Goal: Task Accomplishment & Management: Manage account settings

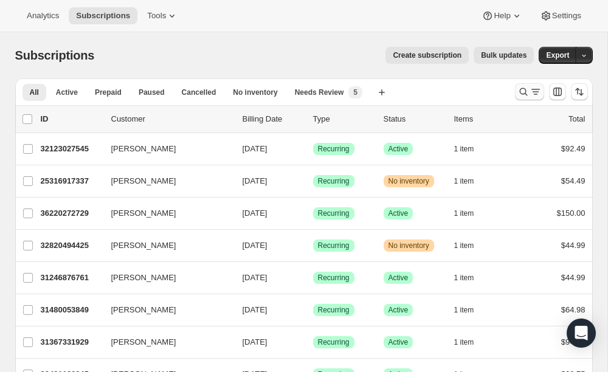
click at [529, 91] on icon "Search and filter results" at bounding box center [535, 92] width 12 height 12
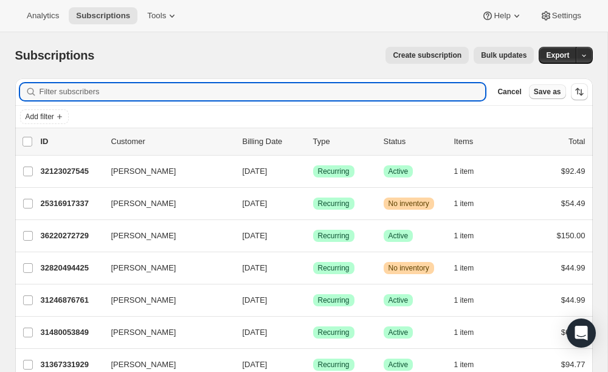
paste input "[EMAIL_ADDRESS][DOMAIN_NAME]"
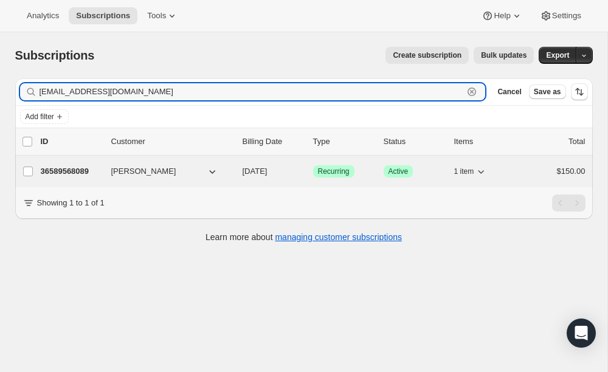
type input "[EMAIL_ADDRESS][DOMAIN_NAME]"
click at [81, 177] on div "36589568089 [PERSON_NAME] [DATE] Success Recurring Success Active 1 item $150.00" at bounding box center [313, 171] width 545 height 17
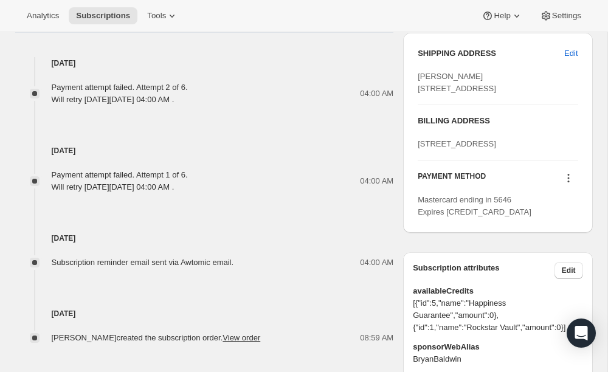
scroll to position [613, 0]
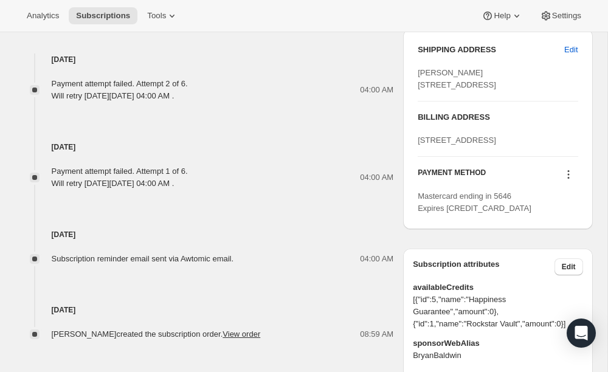
click at [569, 176] on icon at bounding box center [568, 175] width 2 height 2
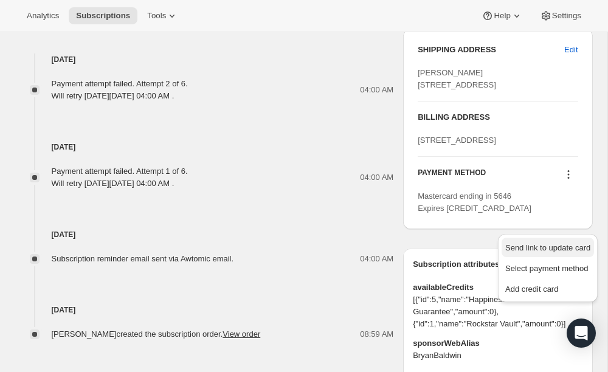
click at [562, 244] on span "Send link to update card" at bounding box center [547, 247] width 85 height 9
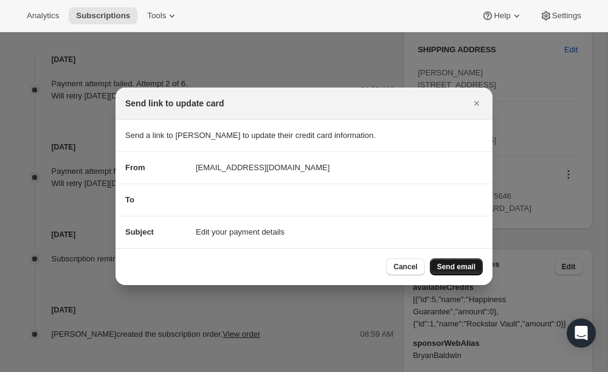
click at [463, 263] on span "Send email" at bounding box center [456, 267] width 38 height 10
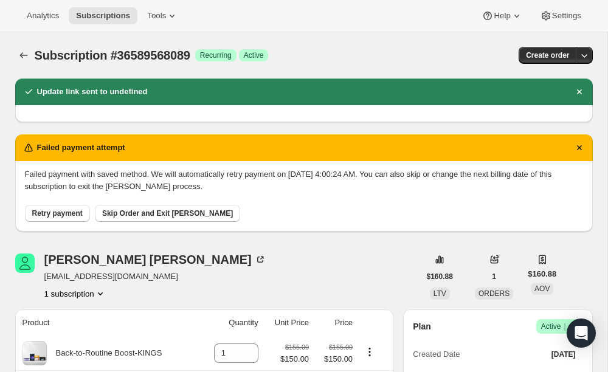
scroll to position [0, 0]
click at [23, 53] on icon "Subscriptions" at bounding box center [24, 55] width 12 height 12
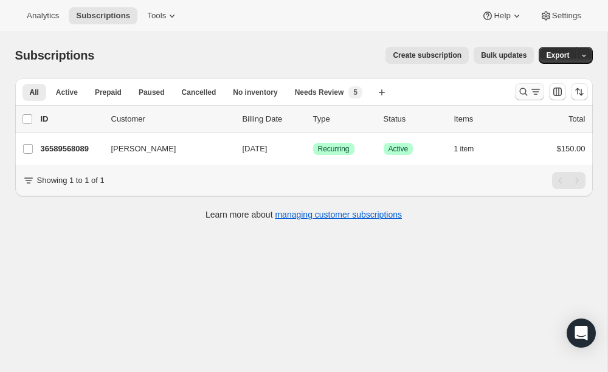
click at [526, 88] on icon "Search and filter results" at bounding box center [523, 92] width 12 height 12
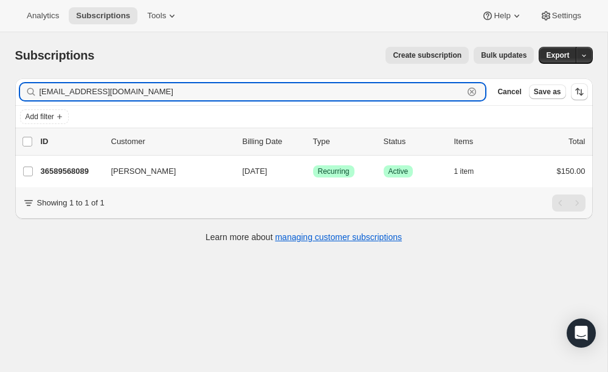
paste input "[PERSON_NAME]"
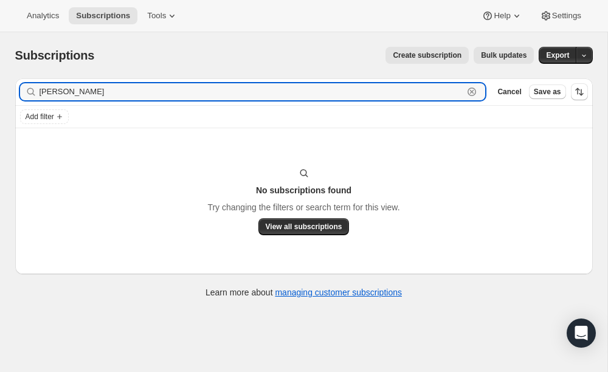
type input "[PERSON_NAME]"
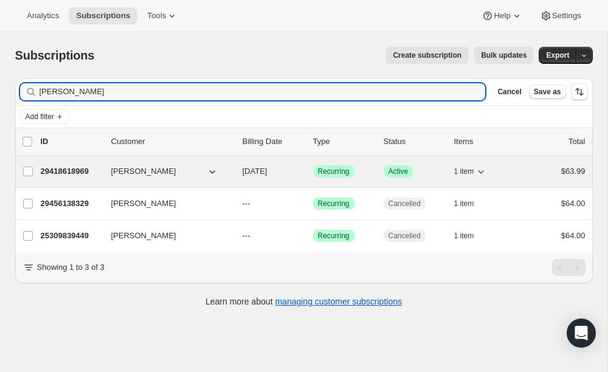
click at [77, 165] on p "29418618969" at bounding box center [71, 171] width 61 height 12
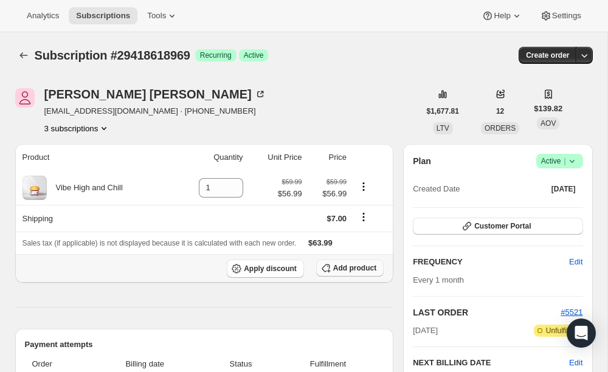
click at [349, 273] on span "Add product" at bounding box center [354, 268] width 43 height 10
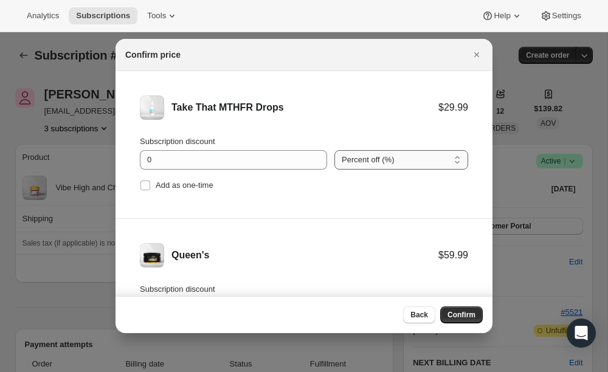
select select "fixed"
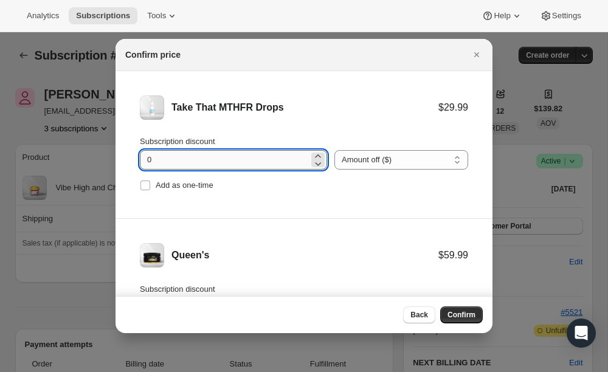
click at [254, 152] on input "0" at bounding box center [224, 159] width 169 height 19
click at [238, 163] on input "0" at bounding box center [224, 159] width 169 height 19
type input "01"
type input "01.5"
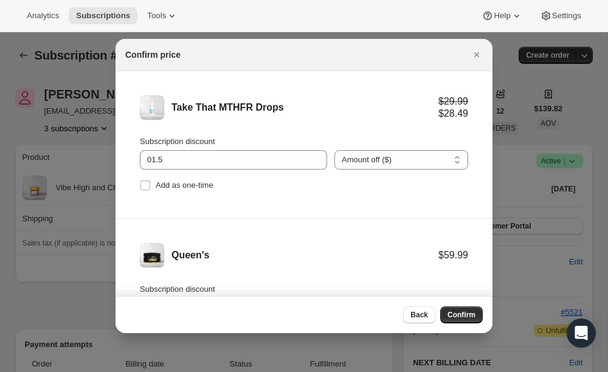
click at [305, 224] on li "Queen's $59.99 Subscription discount 0 Percent off (%) Amount off ($) Percent o…" at bounding box center [303, 292] width 377 height 147
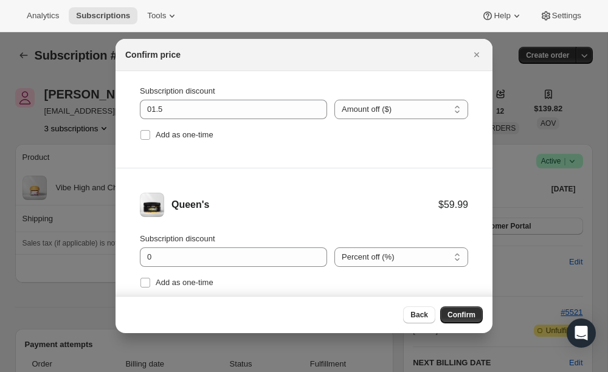
scroll to position [50, 0]
select select "fixed"
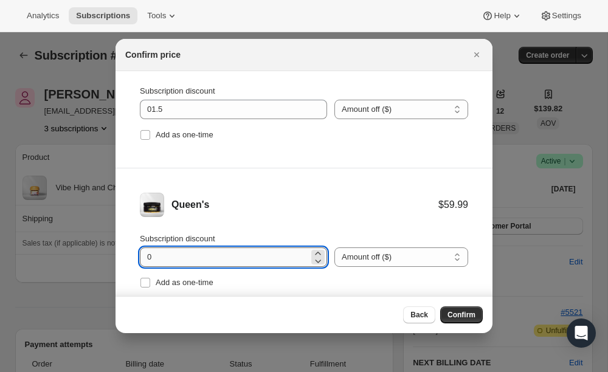
click at [242, 254] on input "0" at bounding box center [224, 256] width 169 height 19
type input "3"
click at [408, 231] on li "Queen's $59.99 $56.99 Subscription discount 3 Percent off (%) Amount off ($) Am…" at bounding box center [303, 241] width 377 height 147
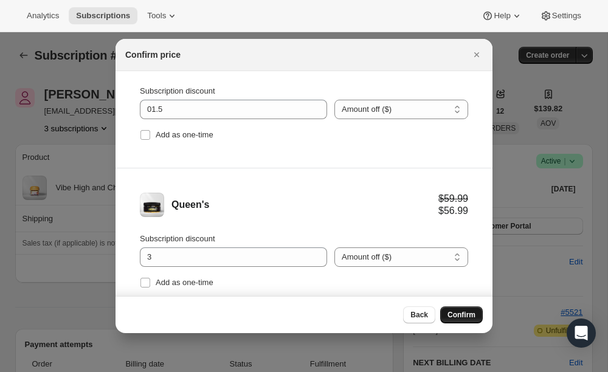
click at [461, 315] on span "Confirm" at bounding box center [461, 315] width 28 height 10
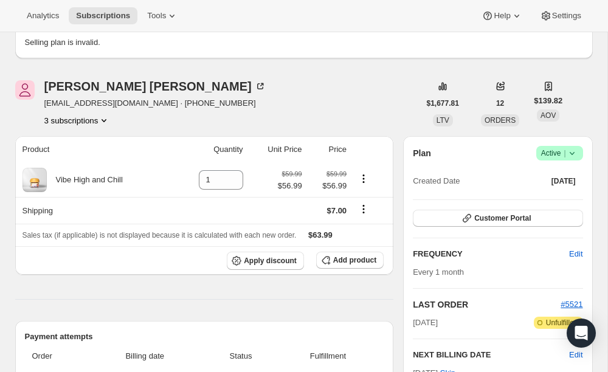
scroll to position [77, 0]
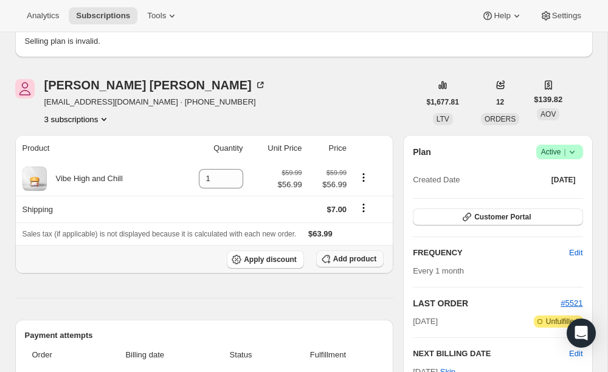
click at [341, 256] on span "Add product" at bounding box center [354, 259] width 43 height 10
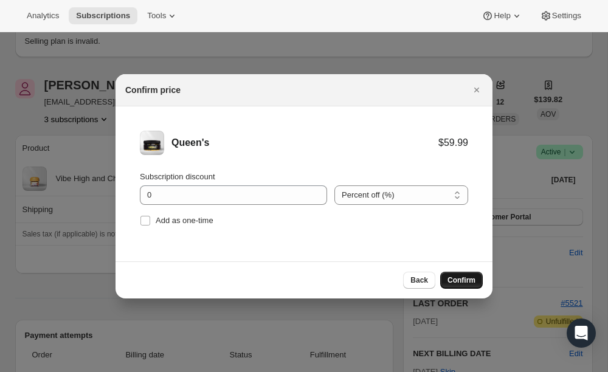
click at [454, 282] on span "Confirm" at bounding box center [461, 280] width 28 height 10
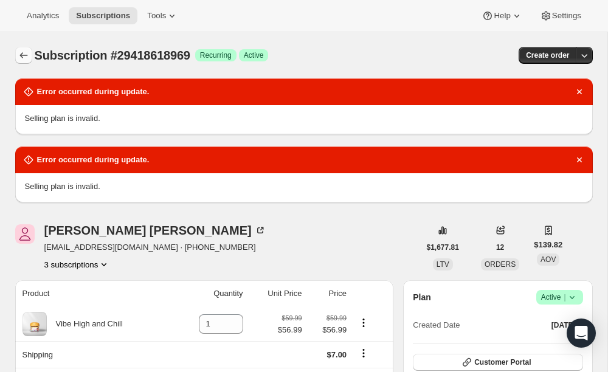
scroll to position [0, 0]
click at [28, 54] on icon "Subscriptions" at bounding box center [24, 55] width 12 height 12
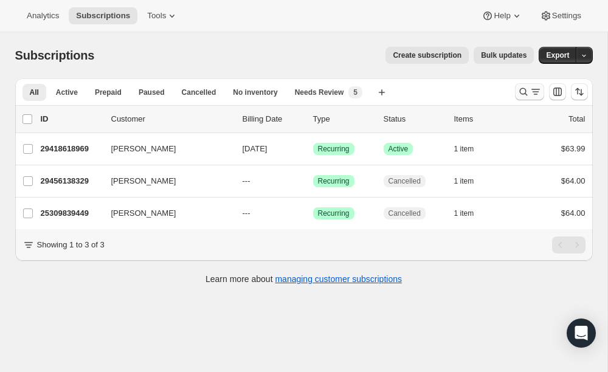
click at [531, 94] on icon "Search and filter results" at bounding box center [535, 92] width 12 height 12
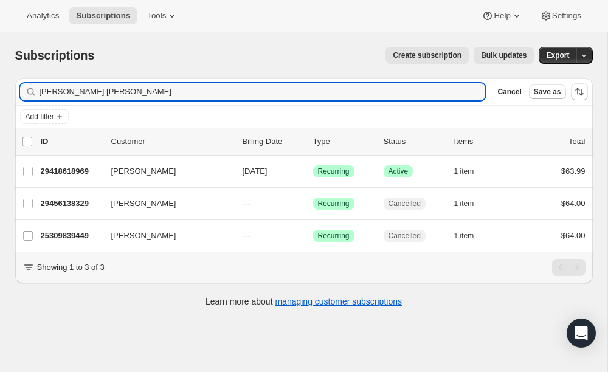
drag, startPoint x: 100, startPoint y: 91, endPoint x: 28, endPoint y: 82, distance: 72.9
click at [29, 83] on div "Filter subscribers [PERSON_NAME] [PERSON_NAME] Clear Cancel Save as" at bounding box center [303, 91] width 577 height 27
type input "[PERSON_NAME]"
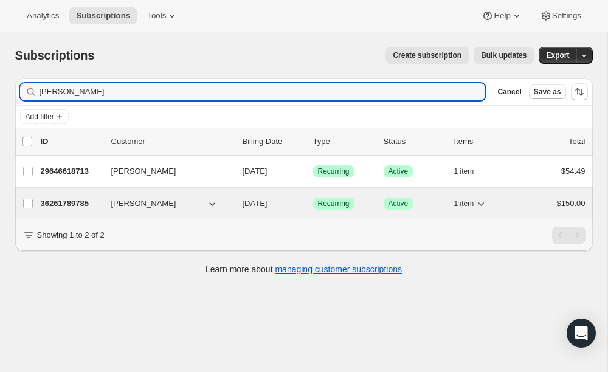
click at [86, 204] on p "36261789785" at bounding box center [71, 204] width 61 height 12
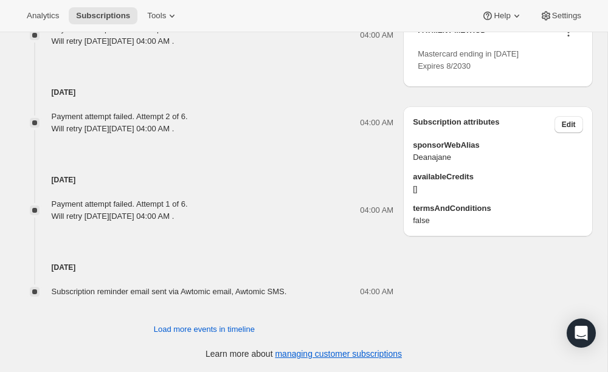
scroll to position [755, 0]
click at [562, 39] on button at bounding box center [567, 32] width 19 height 13
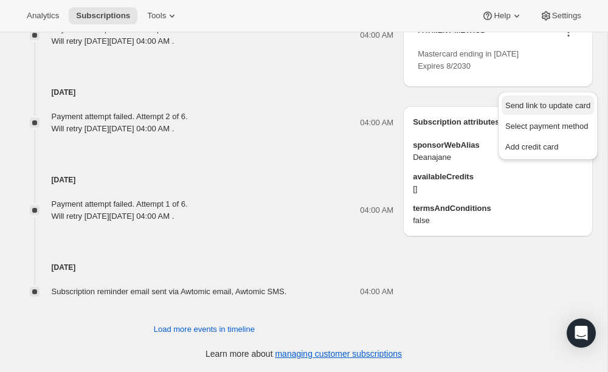
click at [562, 106] on span "Send link to update card" at bounding box center [547, 105] width 85 height 9
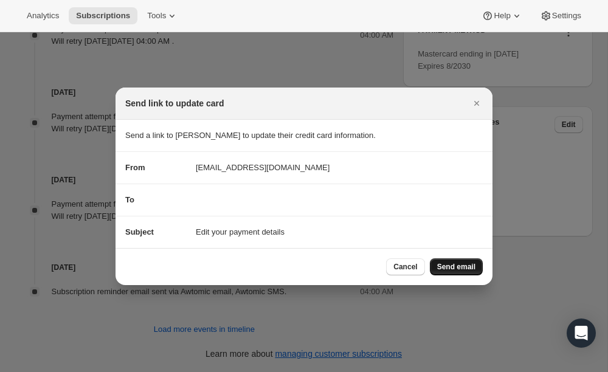
click at [474, 269] on span "Send email" at bounding box center [456, 267] width 38 height 10
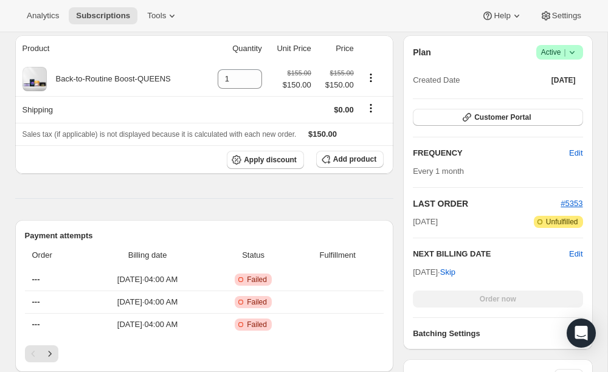
scroll to position [156, 0]
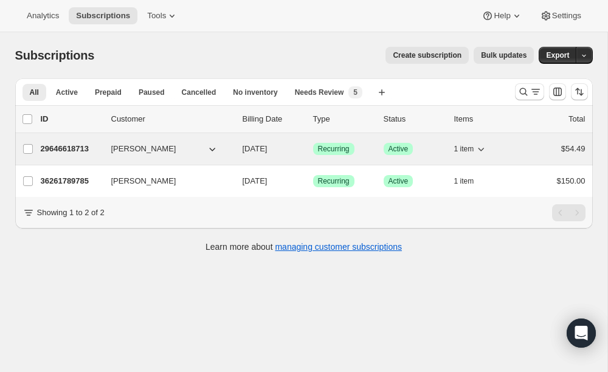
click at [82, 147] on p "29646618713" at bounding box center [71, 149] width 61 height 12
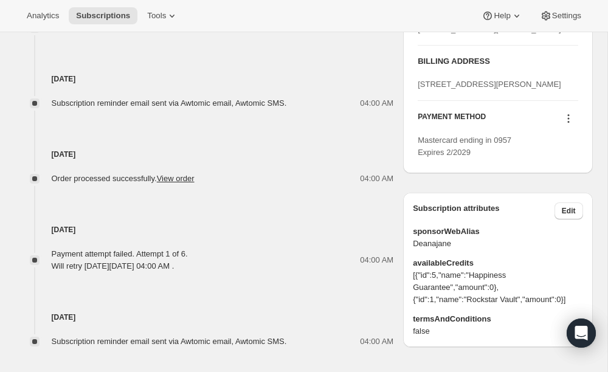
scroll to position [574, 0]
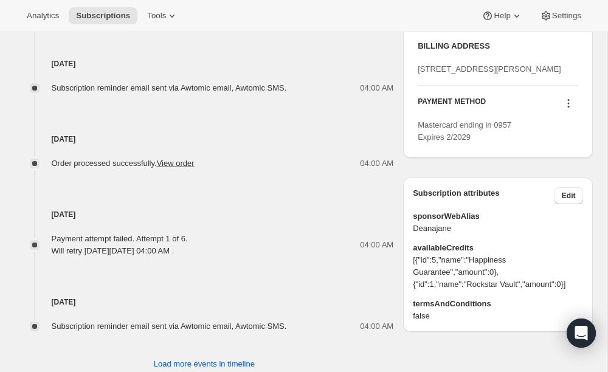
click at [566, 109] on icon at bounding box center [568, 103] width 12 height 12
click at [559, 181] on span "Send link to update card" at bounding box center [547, 176] width 85 height 9
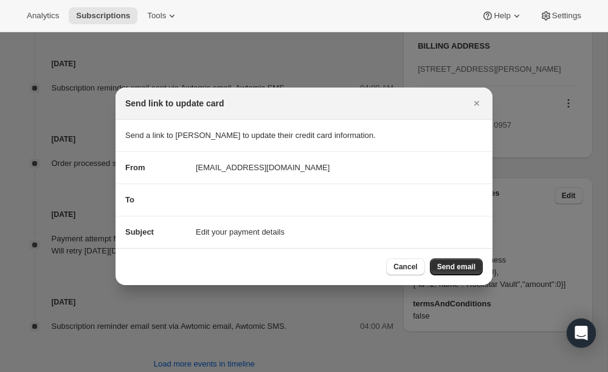
click at [445, 270] on span "Send email" at bounding box center [456, 267] width 38 height 10
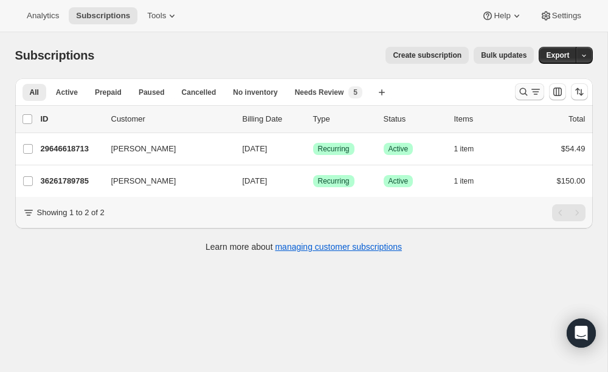
click at [533, 91] on icon "Search and filter results" at bounding box center [535, 92] width 12 height 12
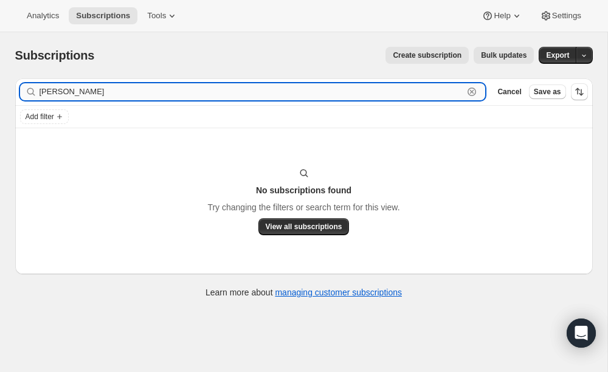
drag, startPoint x: 95, startPoint y: 95, endPoint x: 39, endPoint y: 93, distance: 56.5
click at [40, 94] on input "Deana Robertsmeyer" at bounding box center [252, 91] width 424 height 17
type input "meyer"
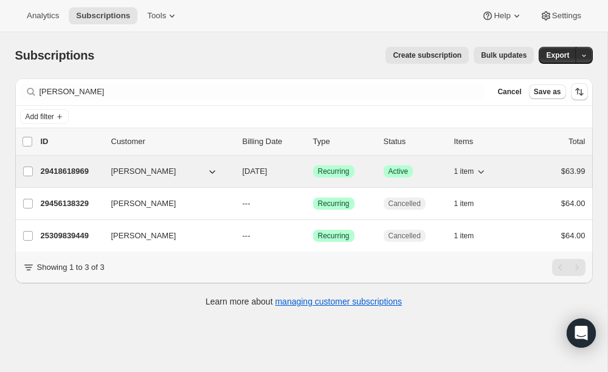
click at [105, 172] on div "29418618969 Elizabeth Meyer 10/05/2025 Success Recurring Success Active 1 item …" at bounding box center [313, 171] width 545 height 17
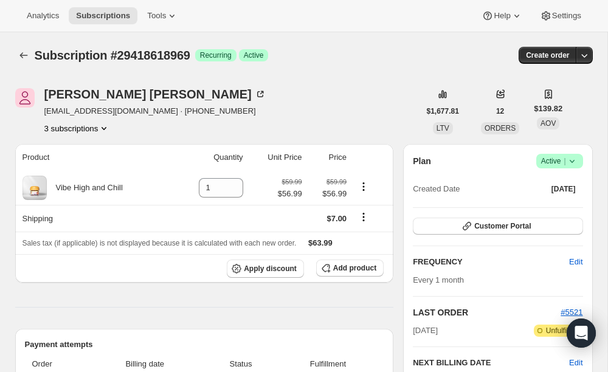
click at [573, 159] on icon at bounding box center [572, 161] width 12 height 12
click at [563, 200] on span "Cancel subscription" at bounding box center [555, 206] width 69 height 12
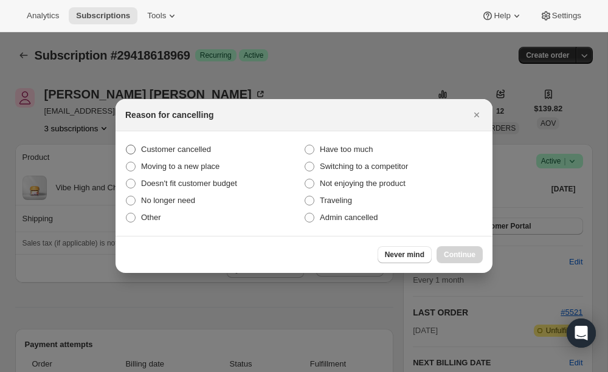
click at [205, 151] on span "Customer cancelled" at bounding box center [176, 149] width 70 height 9
click at [126, 145] on input "Customer cancelled" at bounding box center [126, 145] width 1 height 1
radio input "true"
click at [469, 257] on span "Continue" at bounding box center [460, 255] width 32 height 10
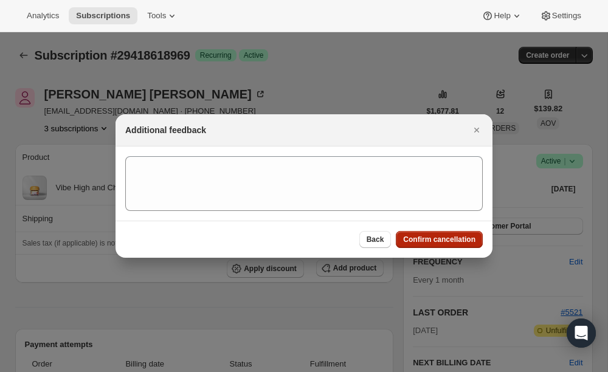
click at [454, 243] on span "Confirm cancellation" at bounding box center [439, 240] width 72 height 10
